Goal: Check status: Check status

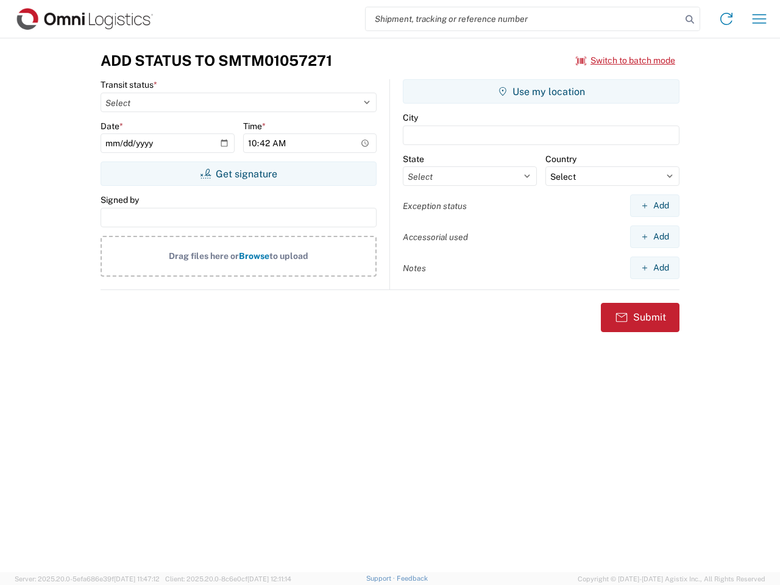
click at [523, 19] on input "search" at bounding box center [523, 18] width 316 height 23
click at [690, 19] on icon at bounding box center [689, 19] width 17 height 17
click at [726, 19] on icon at bounding box center [725, 18] width 19 height 19
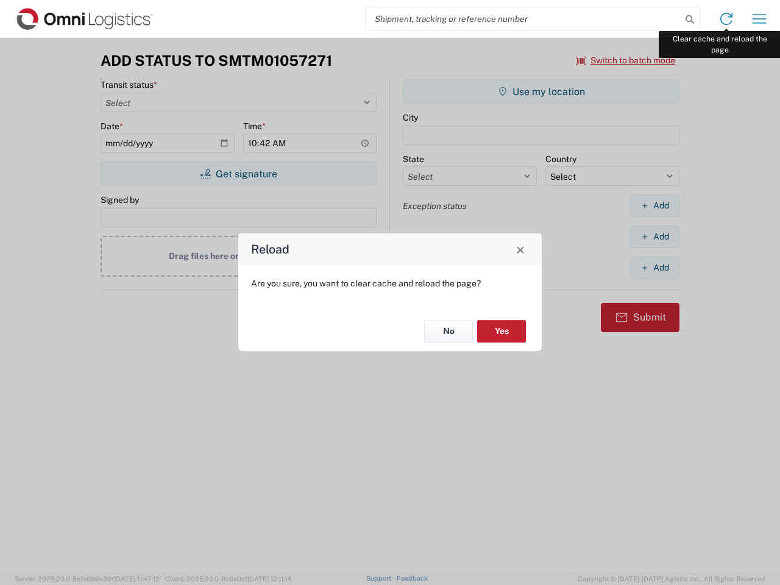
click at [759, 19] on div "Reload Are you sure, you want to clear cache and reload the page? No Yes" at bounding box center [390, 292] width 780 height 585
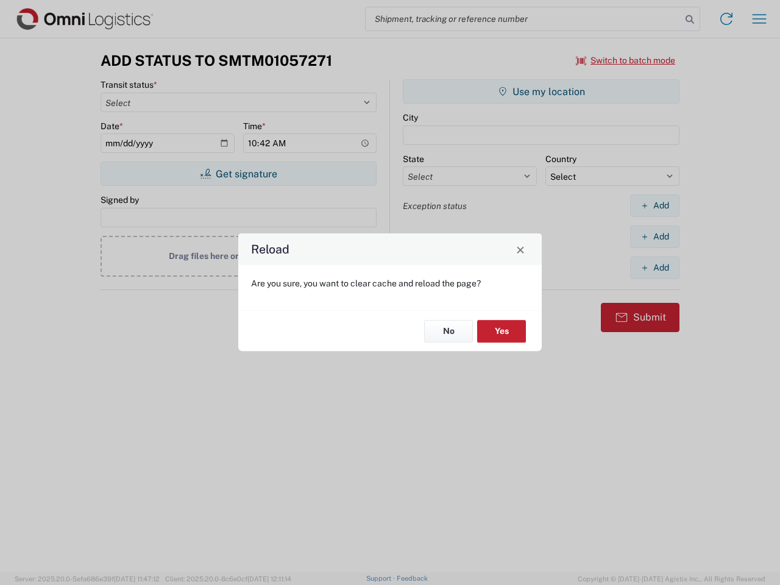
click at [626, 60] on div "Reload Are you sure, you want to clear cache and reload the page? No Yes" at bounding box center [390, 292] width 780 height 585
click at [238, 174] on div "Reload Are you sure, you want to clear cache and reload the page? No Yes" at bounding box center [390, 292] width 780 height 585
click at [541, 91] on div "Reload Are you sure, you want to clear cache and reload the page? No Yes" at bounding box center [390, 292] width 780 height 585
click at [654, 205] on div "Reload Are you sure, you want to clear cache and reload the page? No Yes" at bounding box center [390, 292] width 780 height 585
click at [654, 236] on div "Reload Are you sure, you want to clear cache and reload the page? No Yes" at bounding box center [390, 292] width 780 height 585
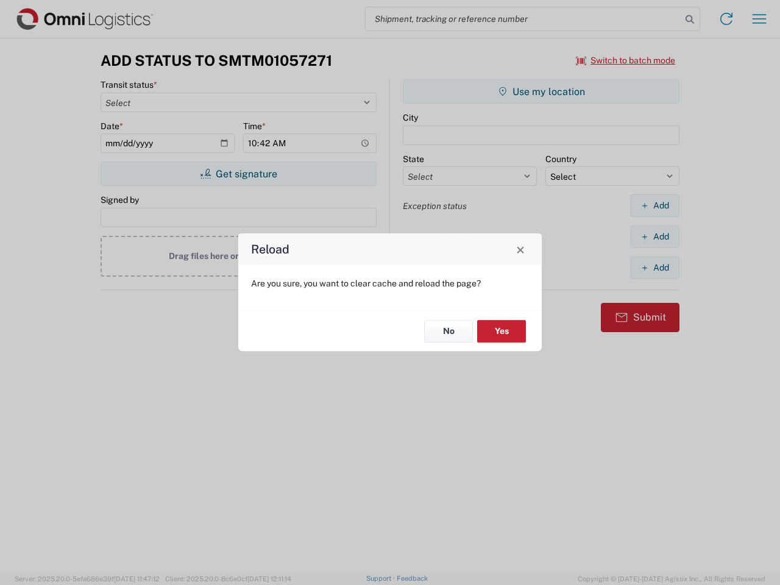
click at [654, 267] on div "Reload Are you sure, you want to clear cache and reload the page? No Yes" at bounding box center [390, 292] width 780 height 585
